Goal: Information Seeking & Learning: Learn about a topic

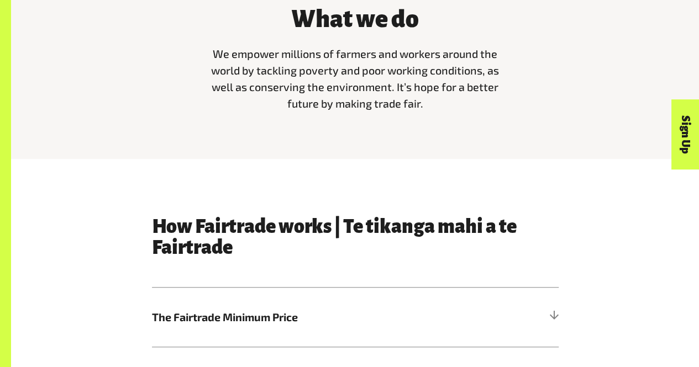
scroll to position [356, 0]
click at [364, 159] on div "What we do We empower millions of farmers and workers around the world by tackl…" at bounding box center [355, 65] width 688 height 188
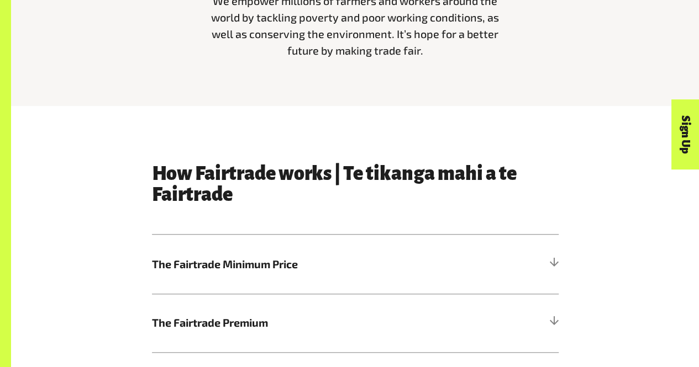
scroll to position [409, 0]
click at [274, 272] on span "The Fairtrade Minimum Price" at bounding box center [304, 264] width 305 height 17
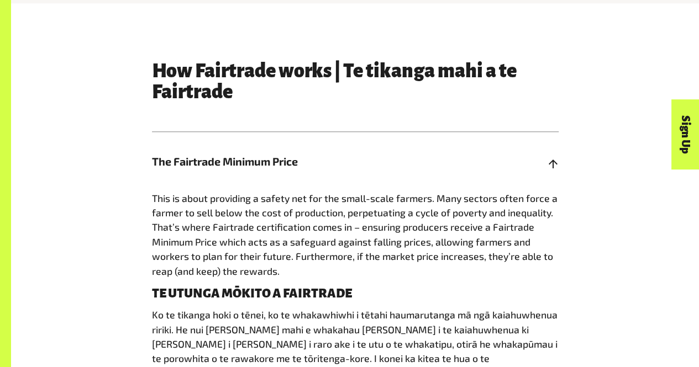
scroll to position [512, 0]
drag, startPoint x: 148, startPoint y: 215, endPoint x: 440, endPoint y: 286, distance: 300.2
click at [440, 286] on div "How Fairtrade works | Te tikanga mahi a te Fairtrade The Fairtrade Minimum Pric…" at bounding box center [355, 348] width 420 height 577
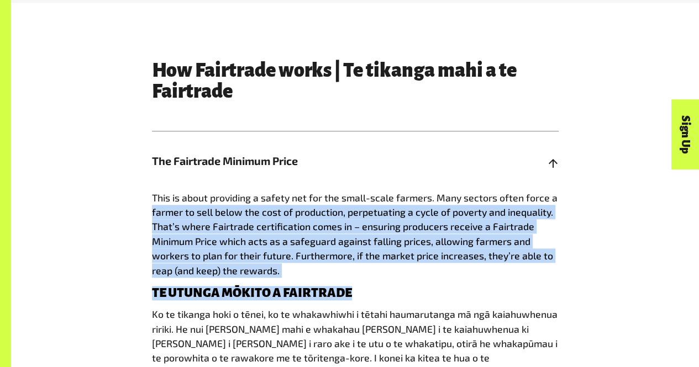
click at [440, 286] on div "This is about providing a safety net for the small-scale farmers. Many sectors …" at bounding box center [355, 326] width 407 height 270
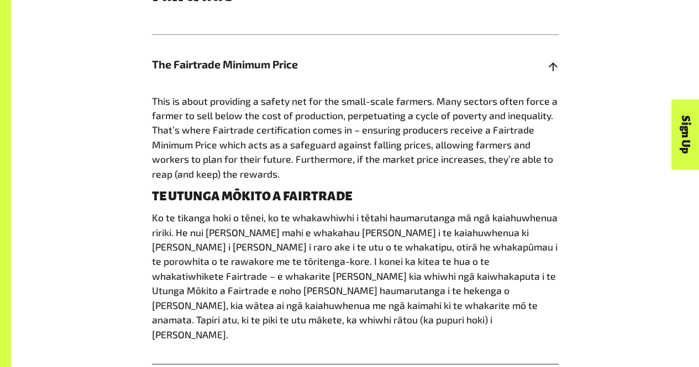
scroll to position [610, 0]
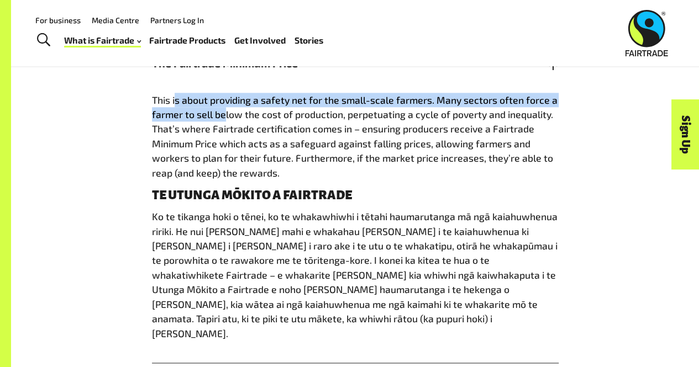
drag, startPoint x: 176, startPoint y: 101, endPoint x: 222, endPoint y: 125, distance: 51.9
click at [222, 125] on p "This is about providing a safety net for the small-scale farmers. Many sectors …" at bounding box center [355, 136] width 407 height 87
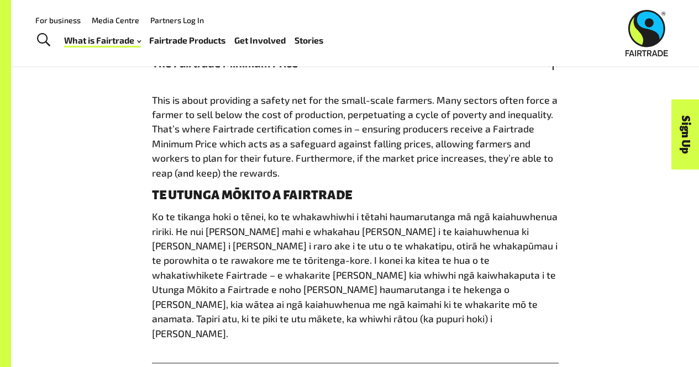
click at [295, 190] on div "This is about providing a safety net for the small-scale farmers. Many sectors …" at bounding box center [355, 228] width 407 height 270
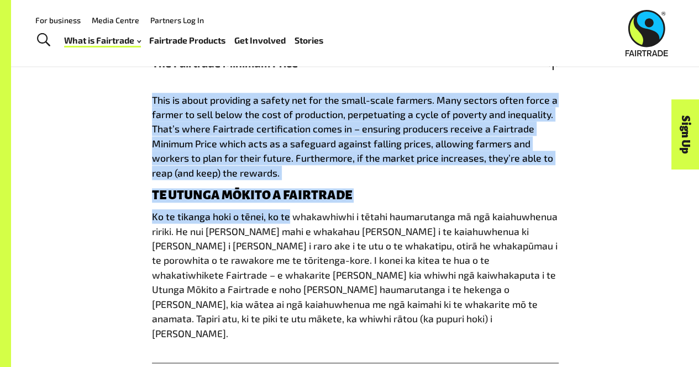
drag, startPoint x: 125, startPoint y: 103, endPoint x: 288, endPoint y: 207, distance: 193.6
click at [288, 207] on div "How Fairtrade works | Te tikanga mahi a te Fairtrade The Fairtrade Minimum Pric…" at bounding box center [355, 250] width 630 height 577
click at [288, 207] on div "This is about providing a safety net for the small-scale farmers. Many sectors …" at bounding box center [355, 228] width 407 height 270
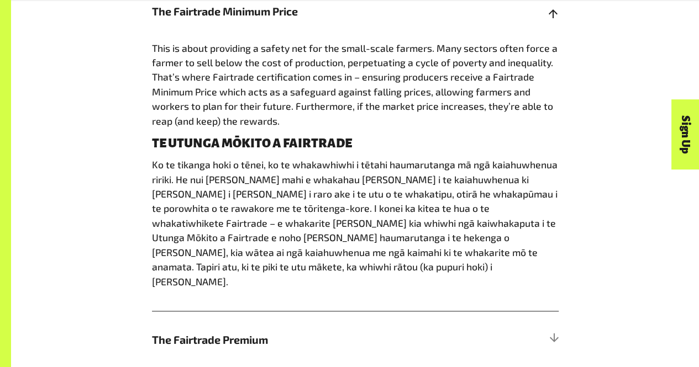
scroll to position [661, 0]
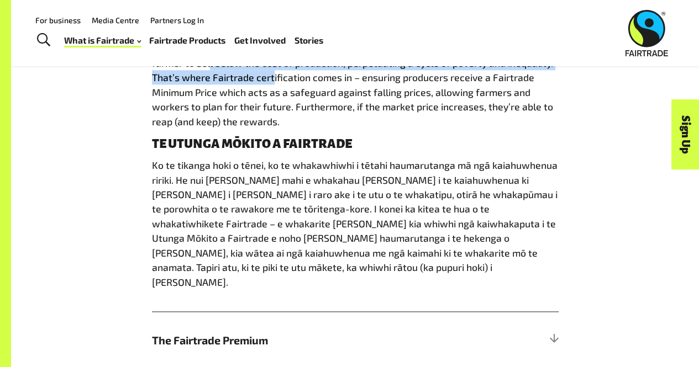
drag, startPoint x: 208, startPoint y: 73, endPoint x: 273, endPoint y: 87, distance: 66.0
click at [273, 87] on p "This is about providing a safety net for the small-scale farmers. Many sectors …" at bounding box center [355, 84] width 407 height 87
click at [273, 87] on span "This is about providing a safety net for the small-scale farmers. Many sectors …" at bounding box center [355, 85] width 406 height 85
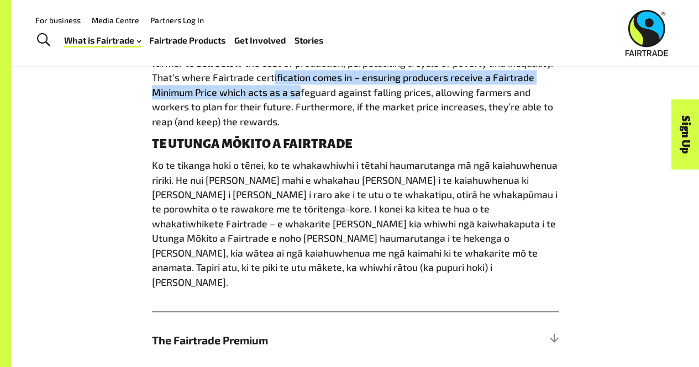
drag, startPoint x: 273, startPoint y: 87, endPoint x: 302, endPoint y: 102, distance: 32.6
click at [302, 102] on p "This is about providing a safety net for the small-scale farmers. Many sectors …" at bounding box center [355, 84] width 407 height 87
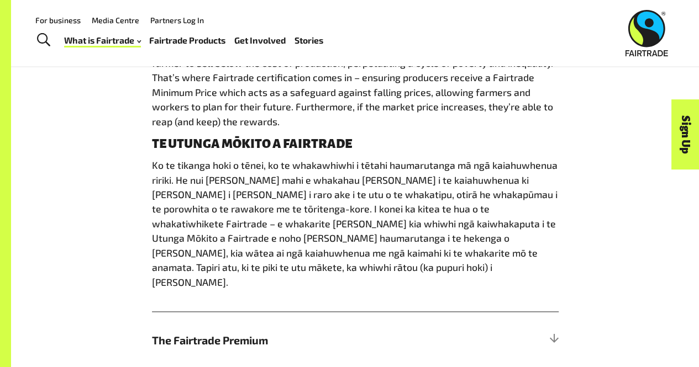
drag, startPoint x: 315, startPoint y: 124, endPoint x: 292, endPoint y: 113, distance: 25.7
click at [292, 113] on p "This is about providing a safety net for the small-scale farmers. Many sectors …" at bounding box center [355, 84] width 407 height 87
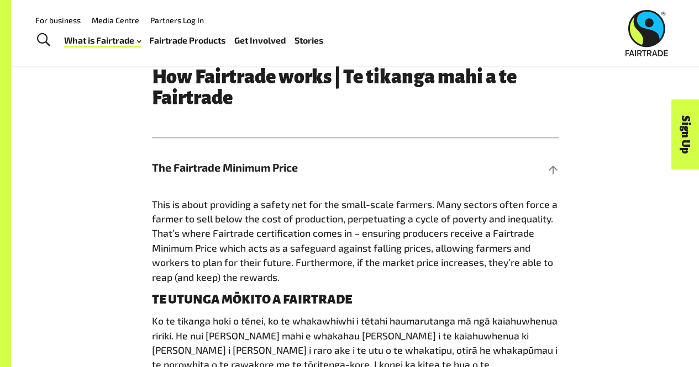
scroll to position [483, 0]
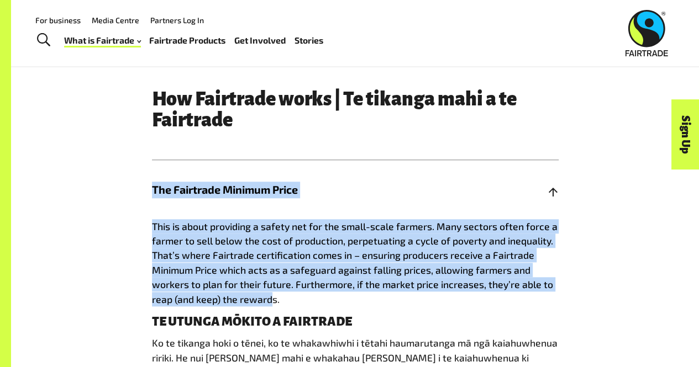
drag, startPoint x: 153, startPoint y: 215, endPoint x: 269, endPoint y: 301, distance: 144.6
click at [269, 301] on div "The Fairtrade Minimum Price This is about providing a safety net for the small-…" at bounding box center [355, 325] width 407 height 330
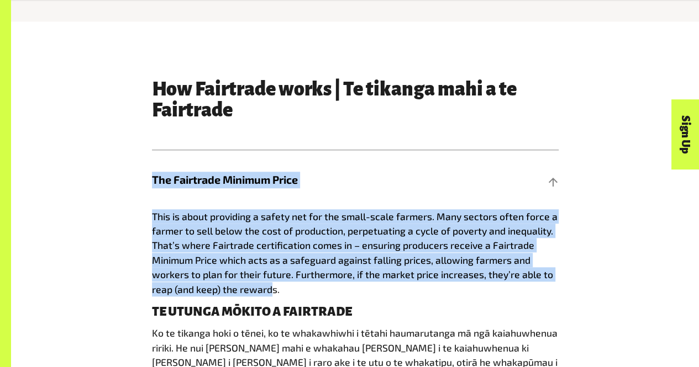
scroll to position [492, 0]
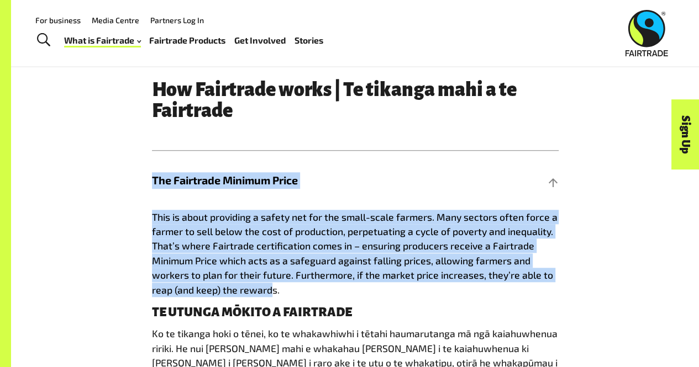
click at [199, 142] on div "How Fairtrade works | Te tikanga mahi a te Fairtrade The Fairtrade Minimum Pric…" at bounding box center [355, 368] width 420 height 577
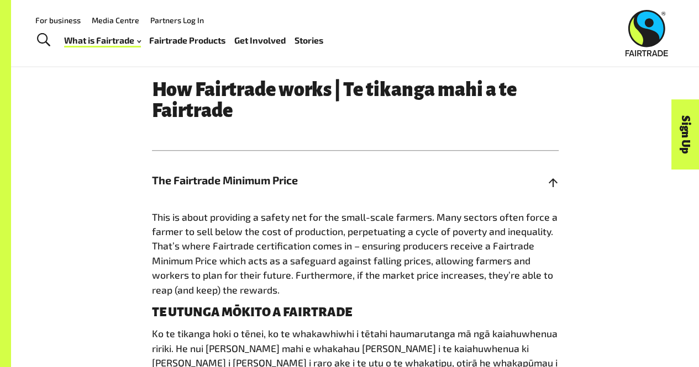
drag, startPoint x: 165, startPoint y: 227, endPoint x: 329, endPoint y: 281, distance: 172.7
click at [329, 281] on p "This is about providing a safety net for the small-scale farmers. Many sectors …" at bounding box center [355, 253] width 407 height 87
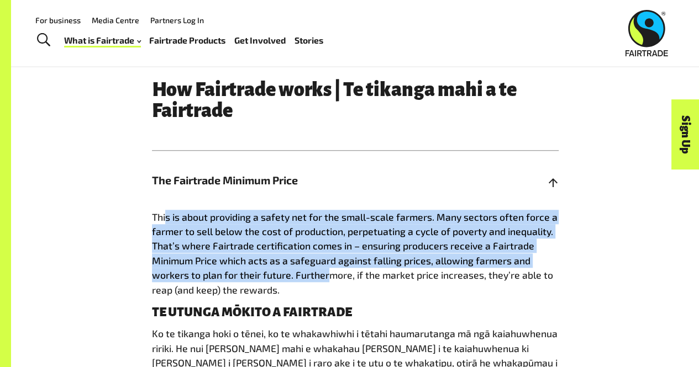
click at [329, 281] on span "This is about providing a safety net for the small-scale farmers. Many sectors …" at bounding box center [355, 253] width 406 height 85
drag, startPoint x: 329, startPoint y: 281, endPoint x: 151, endPoint y: 228, distance: 186.1
click at [151, 228] on div "How Fairtrade works | Te tikanga mahi a te Fairtrade The Fairtrade Minimum Pric…" at bounding box center [355, 368] width 420 height 577
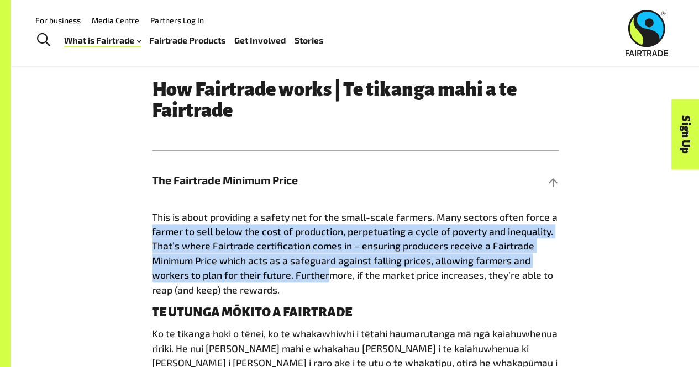
click at [151, 228] on div "How Fairtrade works | Te tikanga mahi a te Fairtrade The Fairtrade Minimum Pric…" at bounding box center [355, 368] width 420 height 577
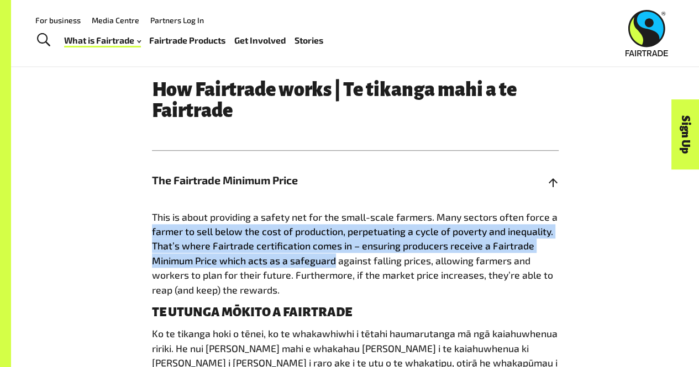
drag, startPoint x: 151, startPoint y: 228, endPoint x: 300, endPoint y: 271, distance: 154.6
click at [300, 271] on div "How Fairtrade works | Te tikanga mahi a te Fairtrade The Fairtrade Minimum Pric…" at bounding box center [355, 368] width 420 height 577
click at [199, 248] on span "This is about providing a safety net for the small-scale farmers. Many sectors …" at bounding box center [355, 253] width 406 height 85
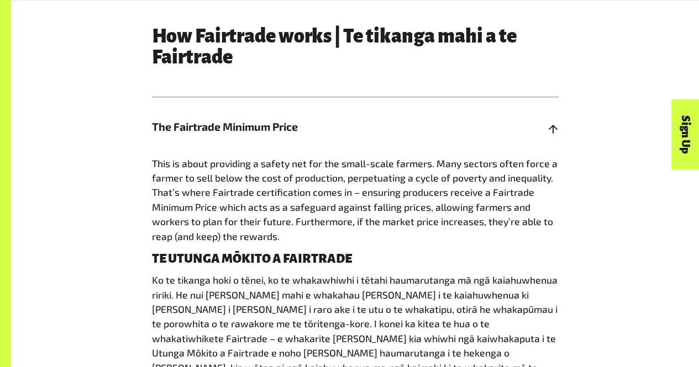
scroll to position [547, 0]
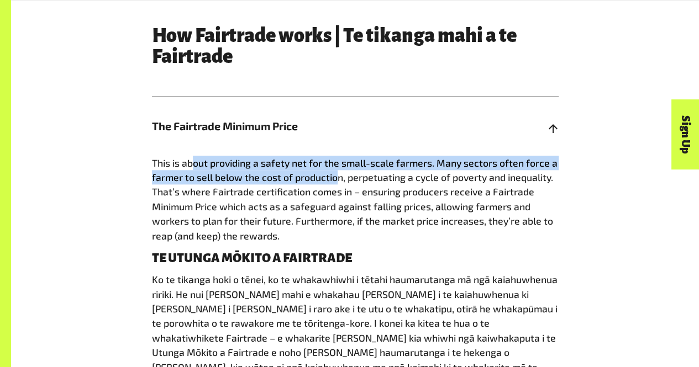
drag, startPoint x: 191, startPoint y: 169, endPoint x: 340, endPoint y: 187, distance: 150.4
click at [340, 187] on p "This is about providing a safety net for the small-scale farmers. Many sectors …" at bounding box center [355, 199] width 407 height 87
drag, startPoint x: 340, startPoint y: 187, endPoint x: 338, endPoint y: 172, distance: 15.6
click at [338, 172] on p "This is about providing a safety net for the small-scale farmers. Many sectors …" at bounding box center [355, 199] width 407 height 87
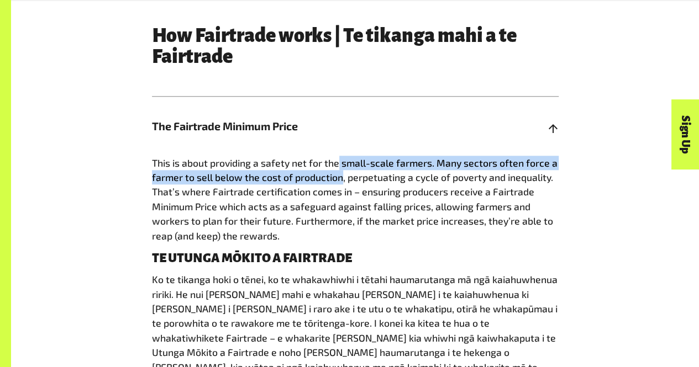
click at [338, 172] on span "This is about providing a safety net for the small-scale farmers. Many sectors …" at bounding box center [355, 199] width 406 height 85
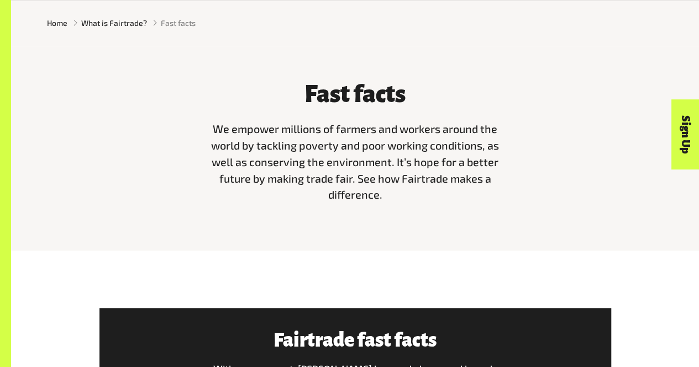
scroll to position [281, 0]
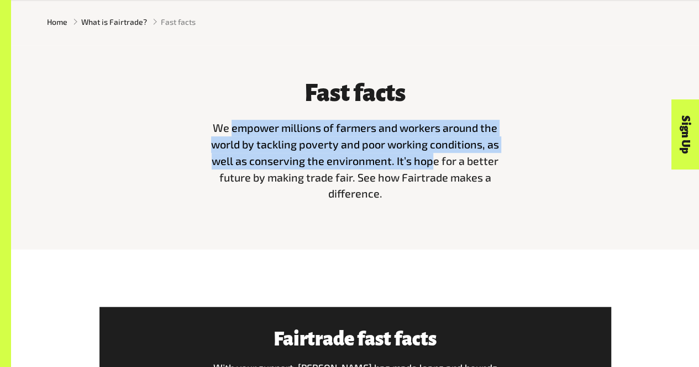
drag, startPoint x: 233, startPoint y: 125, endPoint x: 434, endPoint y: 171, distance: 206.2
click at [434, 171] on span "We empower millions of farmers and workers around the world by tackling poverty…" at bounding box center [355, 160] width 288 height 79
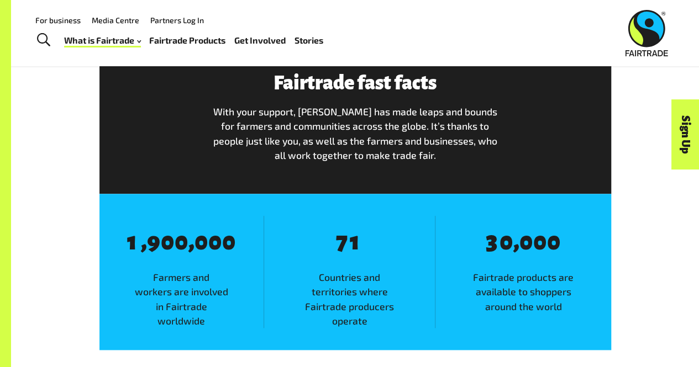
scroll to position [536, 0]
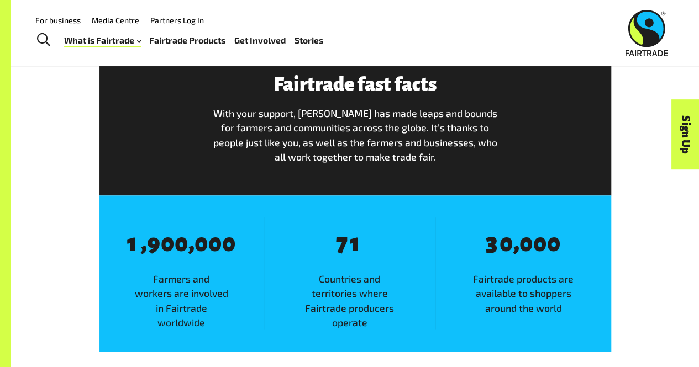
click at [293, 153] on p "With your support, [PERSON_NAME] has made leaps and bounds for farmers and comm…" at bounding box center [354, 135] width 293 height 59
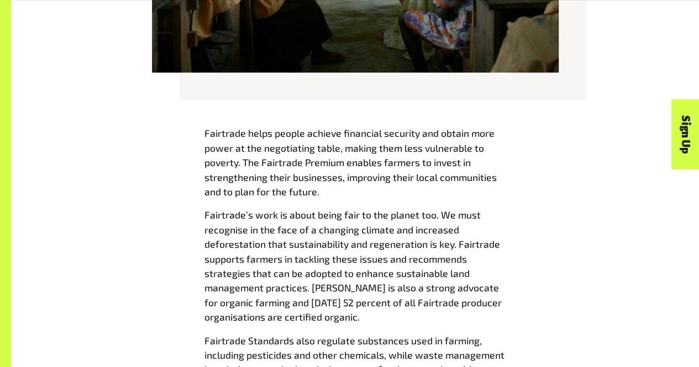
scroll to position [1141, 0]
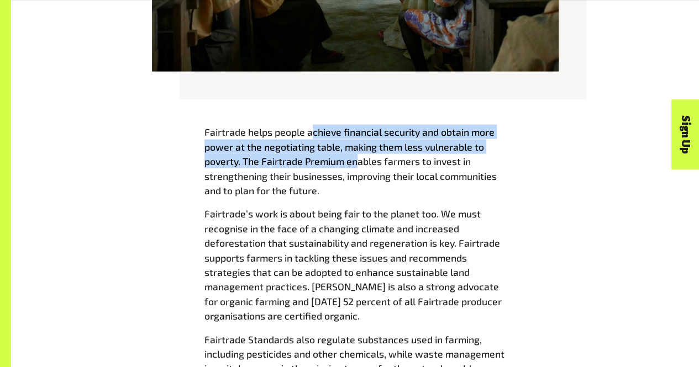
drag, startPoint x: 313, startPoint y: 137, endPoint x: 361, endPoint y: 172, distance: 59.8
click at [361, 172] on p "Fairtrade helps people achieve financial security and obtain more power at the …" at bounding box center [355, 161] width 302 height 73
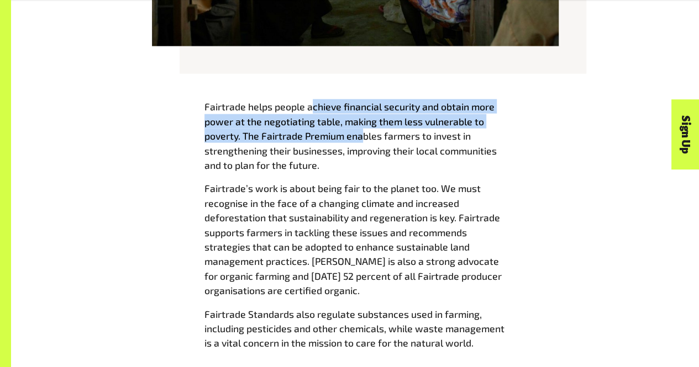
scroll to position [1169, 0]
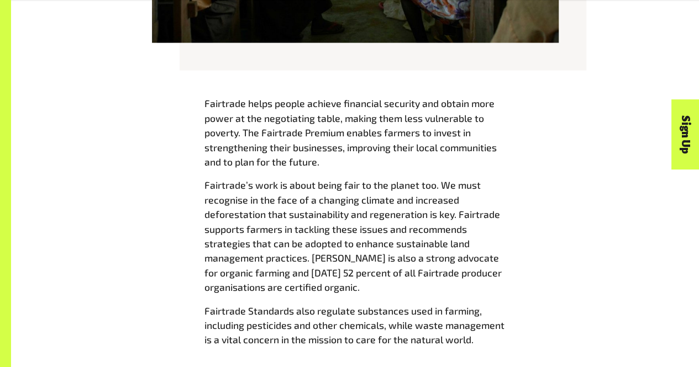
click at [287, 168] on span "Fairtrade helps people achieve financial security and obtain more power at the …" at bounding box center [350, 132] width 292 height 71
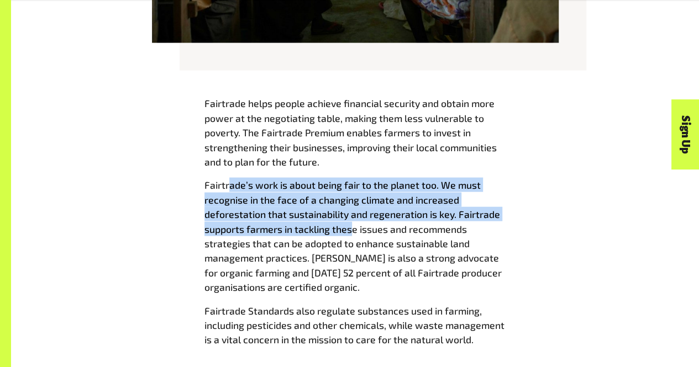
drag, startPoint x: 231, startPoint y: 188, endPoint x: 354, endPoint y: 229, distance: 129.7
click at [354, 229] on span "Fairtrade’s work is about being fair to the planet too. We must recognise in th…" at bounding box center [352, 236] width 297 height 114
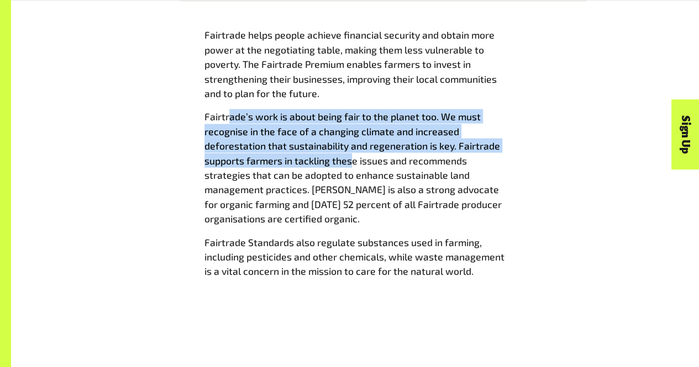
scroll to position [1238, 0]
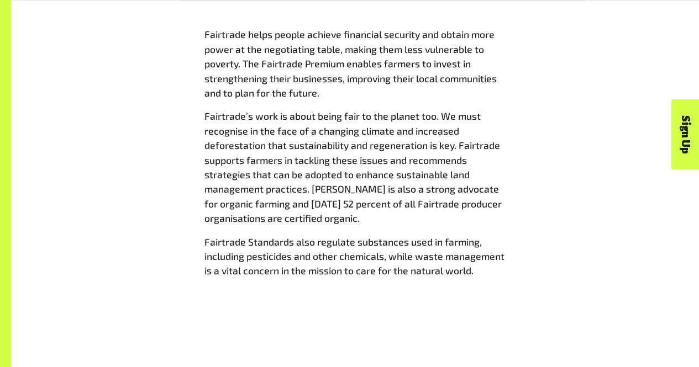
click at [220, 262] on span "Fairtrade Standards also regulate substances used in farming, including pestici…" at bounding box center [354, 256] width 300 height 41
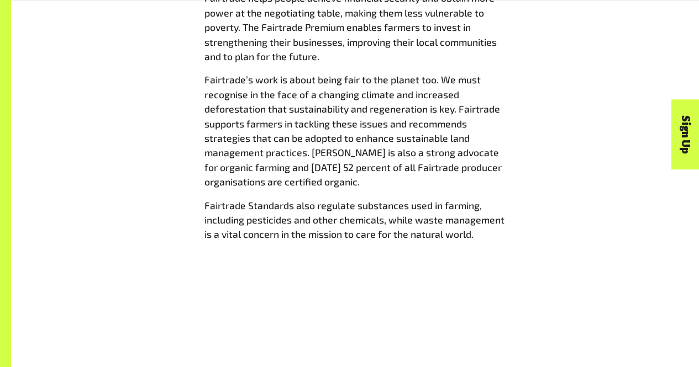
scroll to position [1279, 0]
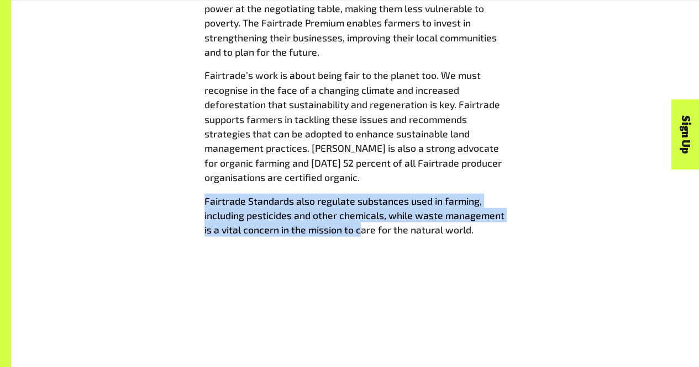
drag, startPoint x: 199, startPoint y: 208, endPoint x: 361, endPoint y: 239, distance: 164.9
click at [361, 239] on div "Fairtrade helps people achieve financial security and obtain more power at the …" at bounding box center [355, 116] width 315 height 260
click at [361, 237] on span "Fairtrade Standards also regulate substances used in farming, including pestici…" at bounding box center [354, 215] width 300 height 41
drag, startPoint x: 361, startPoint y: 239, endPoint x: 204, endPoint y: 210, distance: 160.2
click at [204, 210] on span "Fairtrade Standards also regulate substances used in farming, including pestici…" at bounding box center [354, 215] width 300 height 41
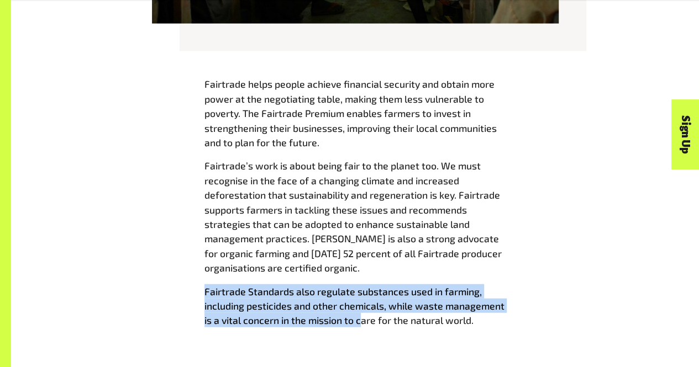
scroll to position [1190, 0]
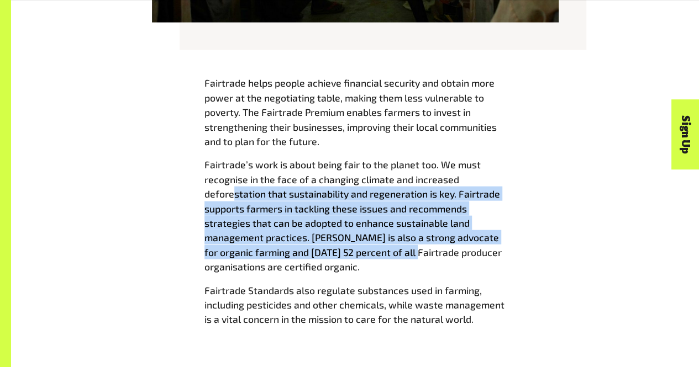
drag, startPoint x: 232, startPoint y: 197, endPoint x: 418, endPoint y: 258, distance: 195.5
click at [418, 258] on span "Fairtrade’s work is about being fair to the planet too. We must recognise in th…" at bounding box center [352, 216] width 297 height 114
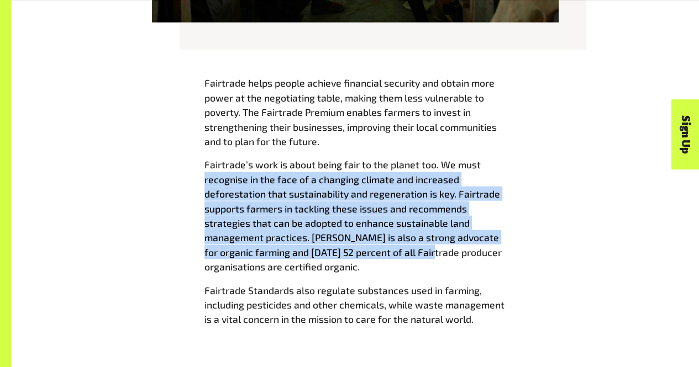
drag, startPoint x: 418, startPoint y: 258, endPoint x: 201, endPoint y: 191, distance: 227.4
click at [201, 191] on div "Fairtrade helps people achieve financial security and obtain more power at the …" at bounding box center [355, 206] width 315 height 260
drag, startPoint x: 201, startPoint y: 191, endPoint x: 377, endPoint y: 264, distance: 190.8
click at [377, 264] on div "Fairtrade helps people achieve financial security and obtain more power at the …" at bounding box center [355, 206] width 315 height 260
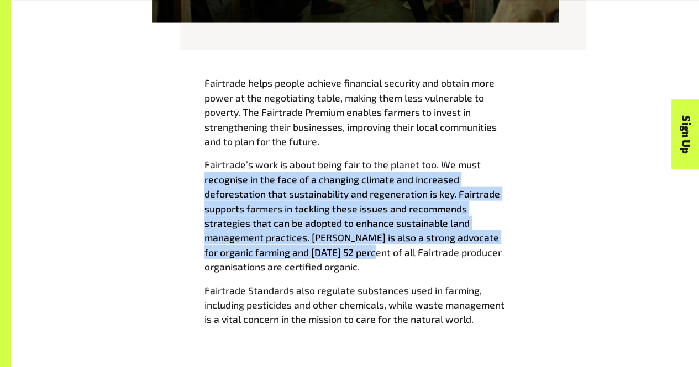
click at [377, 264] on p "Fairtrade’s work is about being fair to the planet too. We must recognise in th…" at bounding box center [355, 215] width 302 height 117
drag, startPoint x: 377, startPoint y: 264, endPoint x: 197, endPoint y: 191, distance: 193.8
click at [198, 191] on div "Fairtrade helps people achieve financial security and obtain more power at the …" at bounding box center [355, 206] width 315 height 260
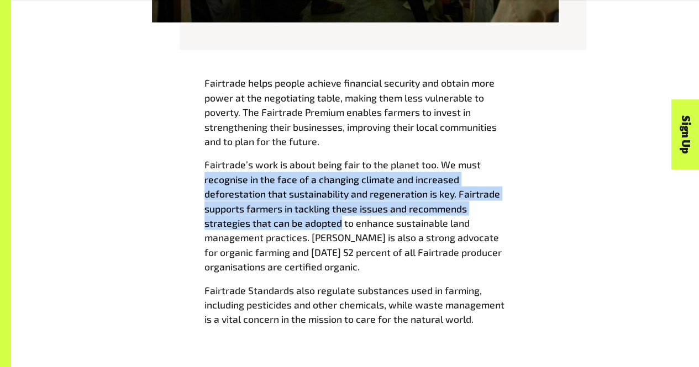
drag, startPoint x: 197, startPoint y: 191, endPoint x: 308, endPoint y: 235, distance: 119.8
click at [308, 235] on div "Fairtrade helps people achieve financial security and obtain more power at the …" at bounding box center [355, 206] width 315 height 260
click at [308, 235] on p "Fairtrade’s work is about being fair to the planet too. We must recognise in th…" at bounding box center [355, 215] width 302 height 117
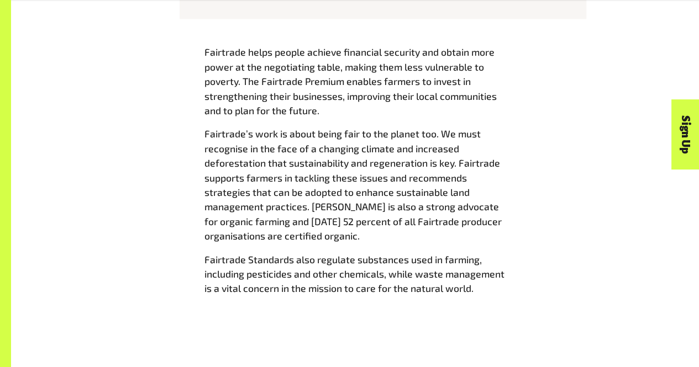
scroll to position [1222, 0]
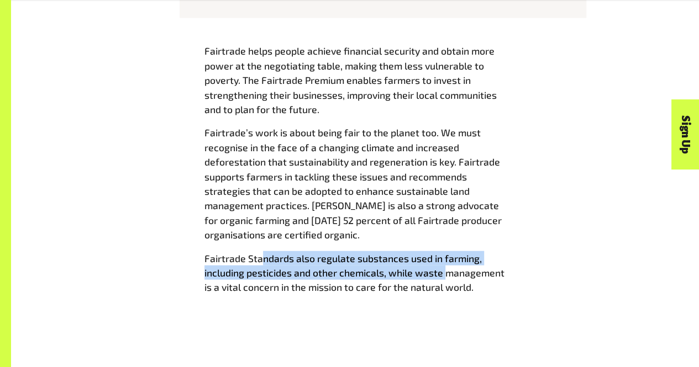
drag, startPoint x: 260, startPoint y: 261, endPoint x: 448, endPoint y: 282, distance: 189.6
click at [448, 282] on span "Fairtrade Standards also regulate substances used in farming, including pestici…" at bounding box center [354, 273] width 300 height 41
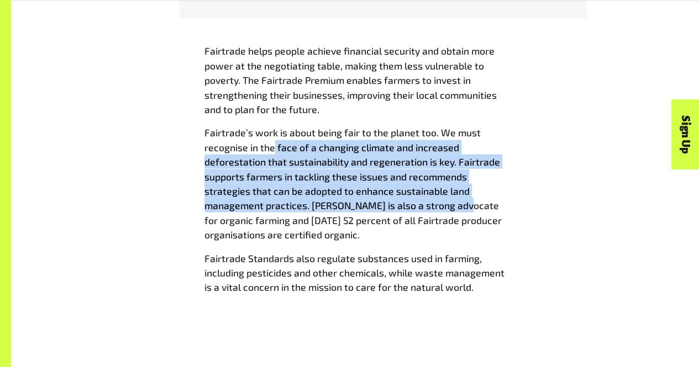
drag, startPoint x: 275, startPoint y: 153, endPoint x: 459, endPoint y: 214, distance: 193.8
click at [459, 214] on span "Fairtrade’s work is about being fair to the planet too. We must recognise in th…" at bounding box center [352, 184] width 297 height 114
